Goal: Transaction & Acquisition: Obtain resource

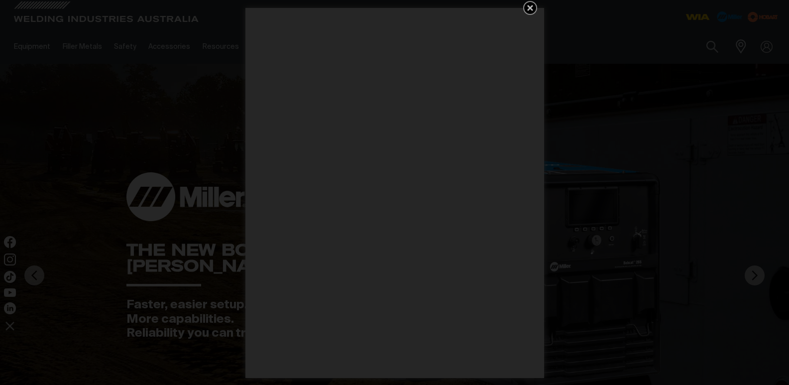
click at [759, 65] on div "Get 5 WIA Welding Guides Free!" at bounding box center [394, 192] width 789 height 385
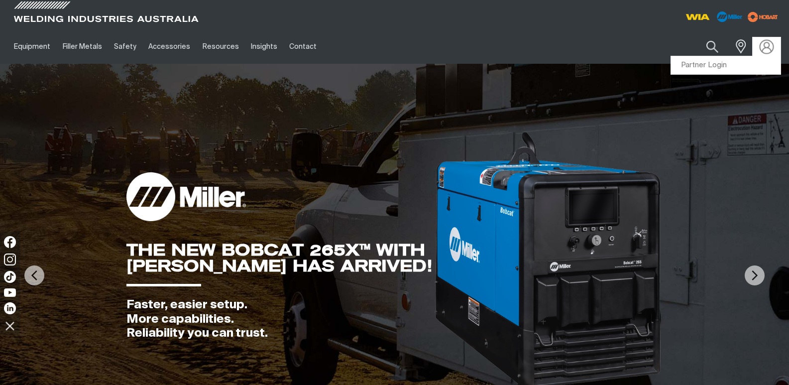
click at [765, 50] on img at bounding box center [766, 46] width 14 height 14
click at [727, 63] on link "Partner Login" at bounding box center [725, 65] width 109 height 18
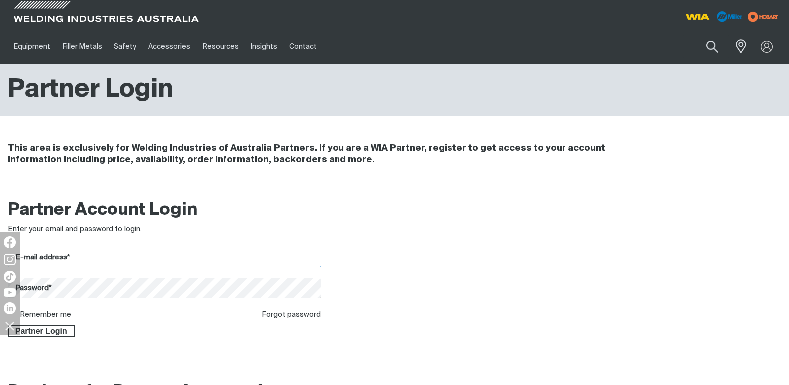
type input "[EMAIL_ADDRESS][DOMAIN_NAME]"
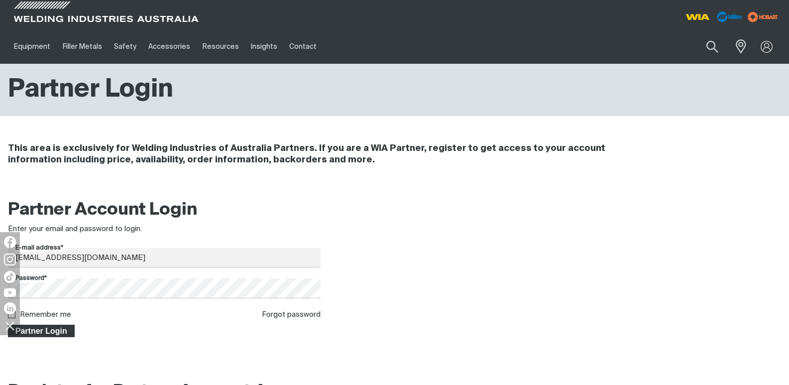
click at [64, 331] on span "Partner Login" at bounding box center [41, 330] width 65 height 13
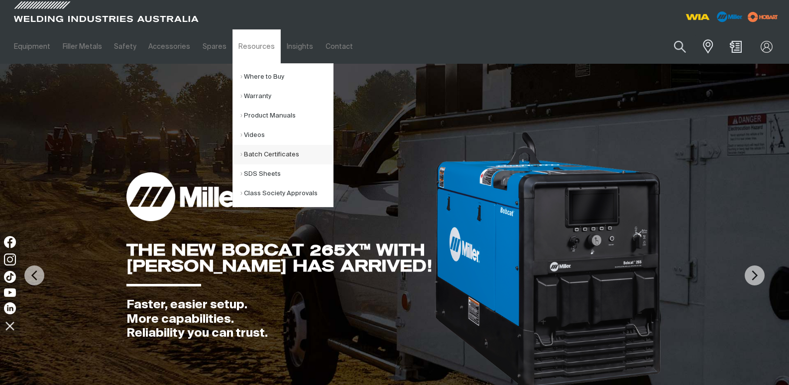
click at [248, 155] on link "Batch Certificates" at bounding box center [286, 154] width 93 height 19
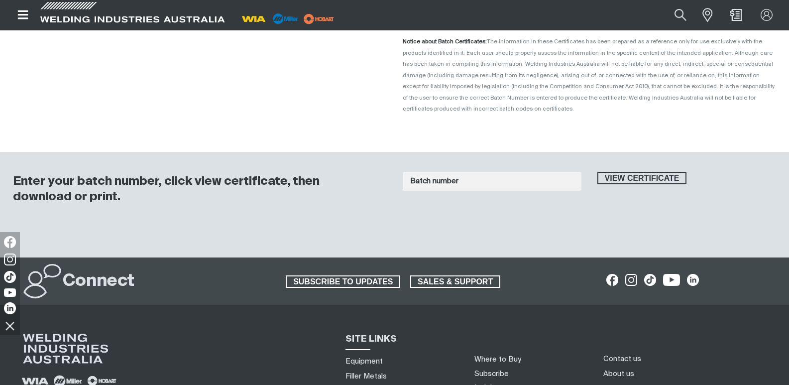
scroll to position [100, 0]
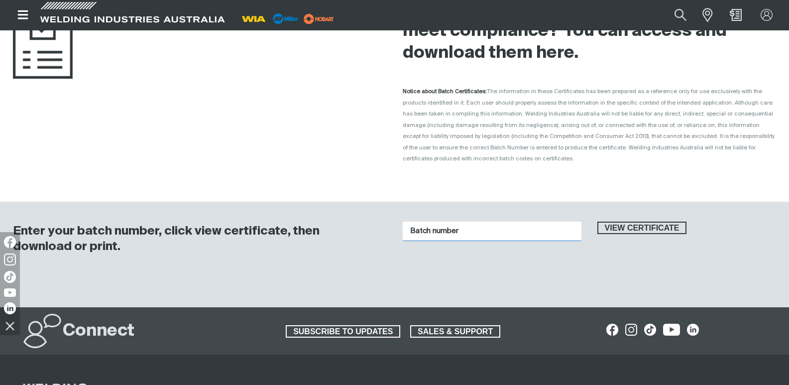
click at [414, 222] on input "Batch number" at bounding box center [491, 230] width 179 height 19
type input "4010164"
click at [643, 221] on span "View certificate" at bounding box center [642, 227] width 88 height 13
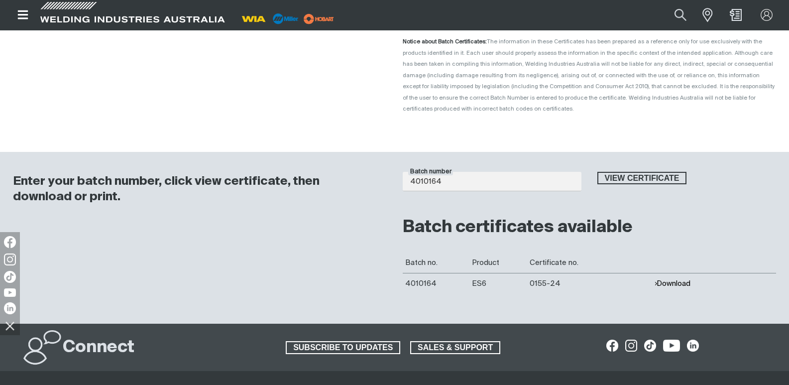
scroll to position [199, 0]
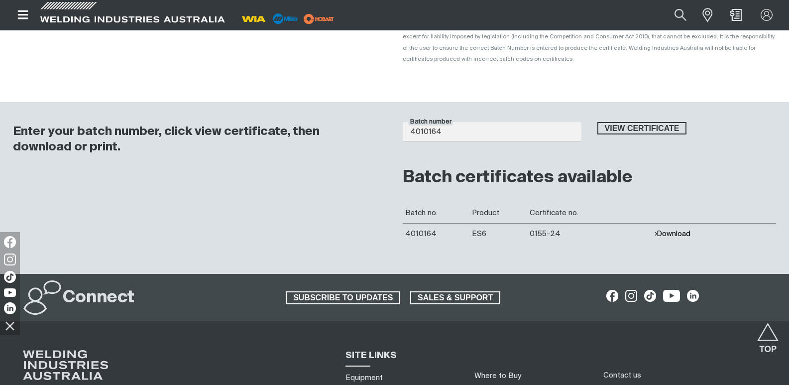
click at [677, 229] on button "Download" at bounding box center [672, 233] width 36 height 8
